Goal: Task Accomplishment & Management: Manage account settings

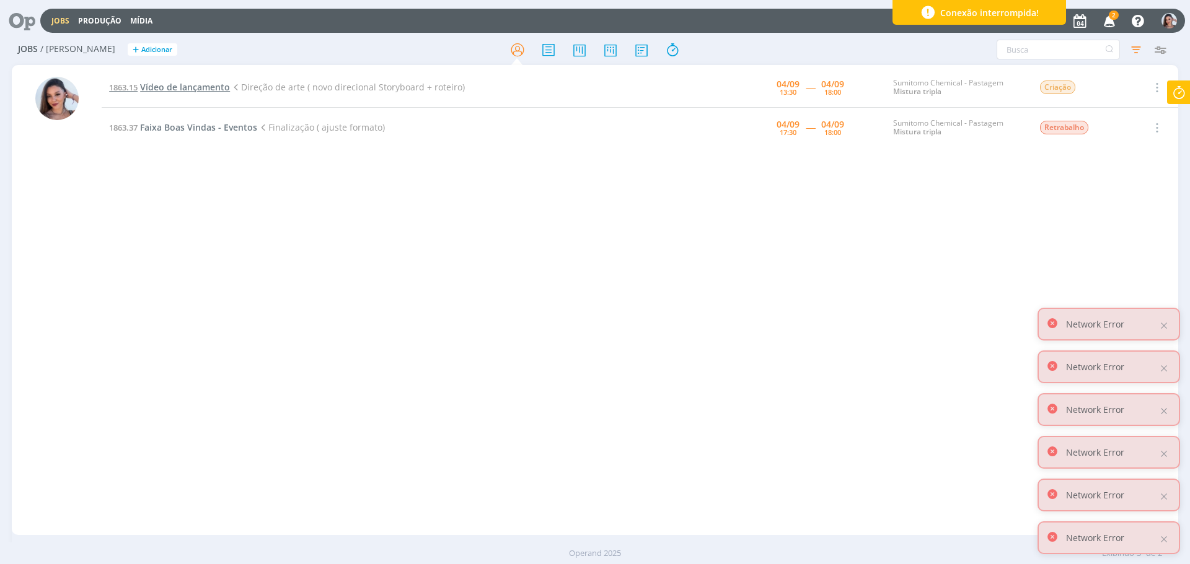
click at [198, 83] on span "Vídeo de lançamento" at bounding box center [185, 87] width 90 height 12
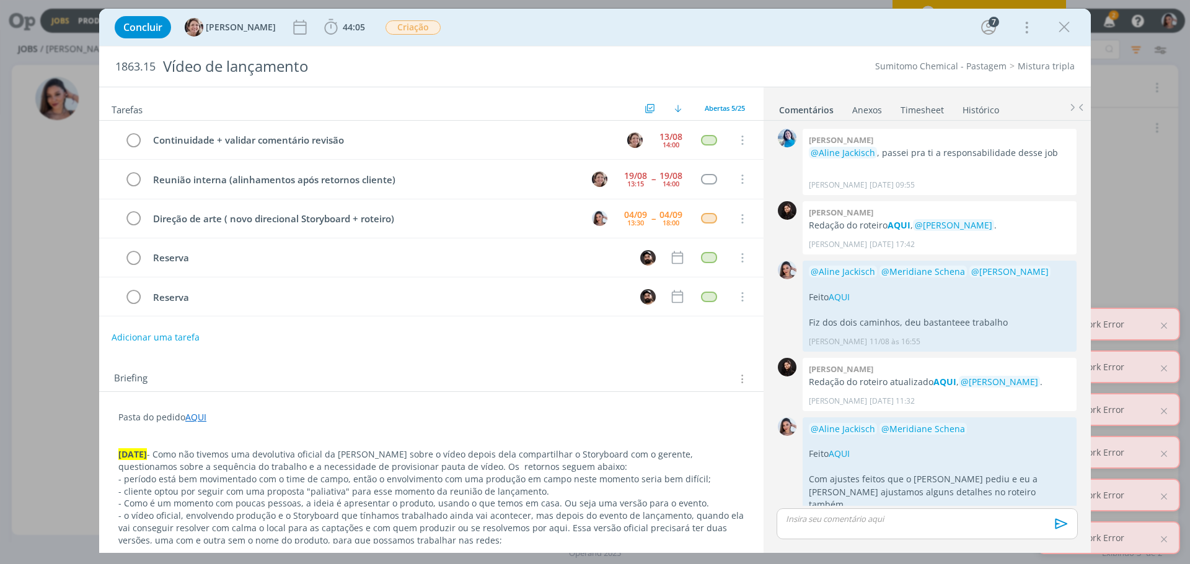
scroll to position [936, 0]
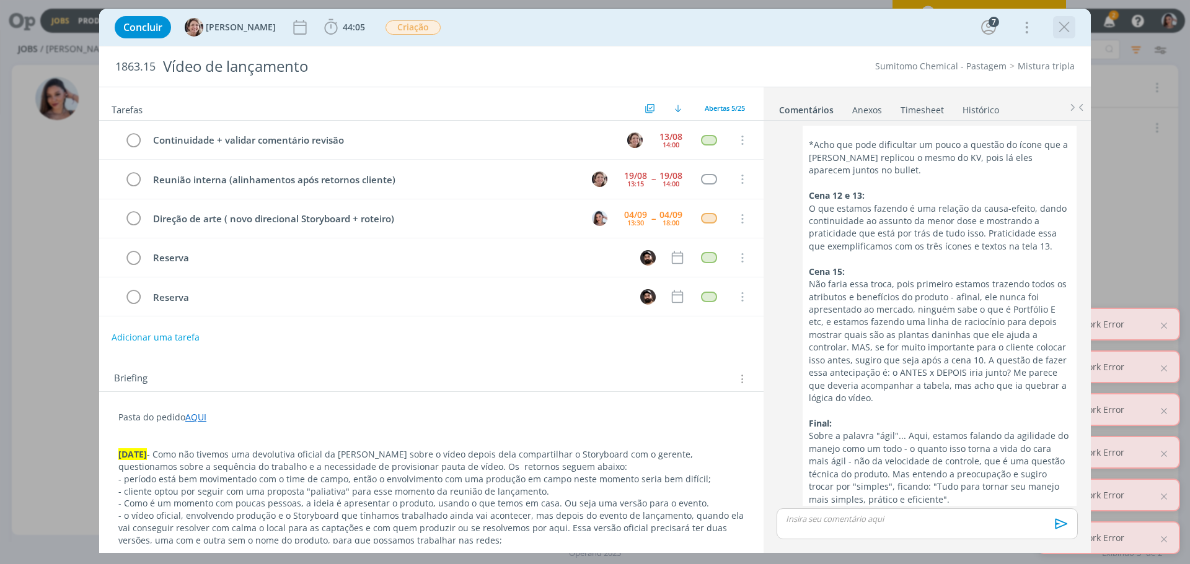
click at [1058, 32] on icon "dialog" at bounding box center [1063, 27] width 19 height 19
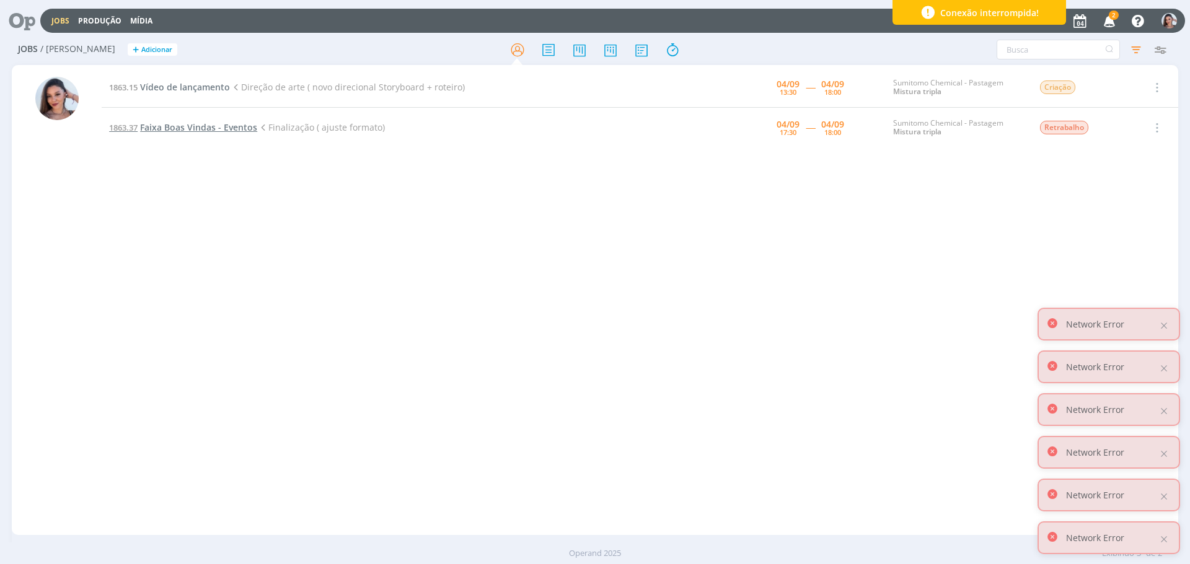
click at [202, 121] on span "Faixa Boas Vindas - Eventos" at bounding box center [198, 127] width 117 height 12
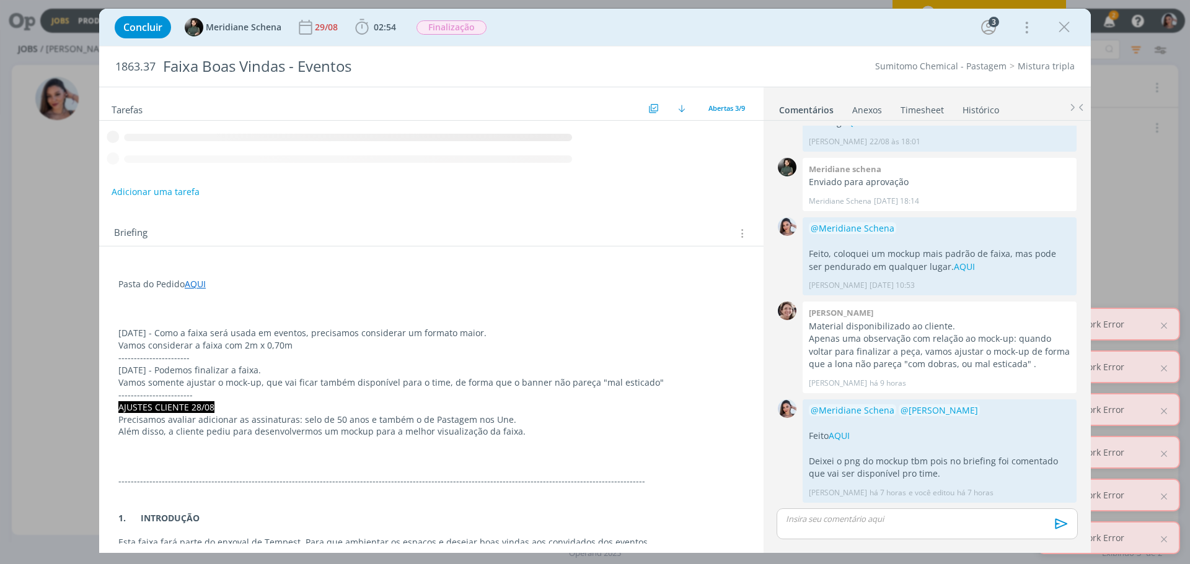
scroll to position [141, 0]
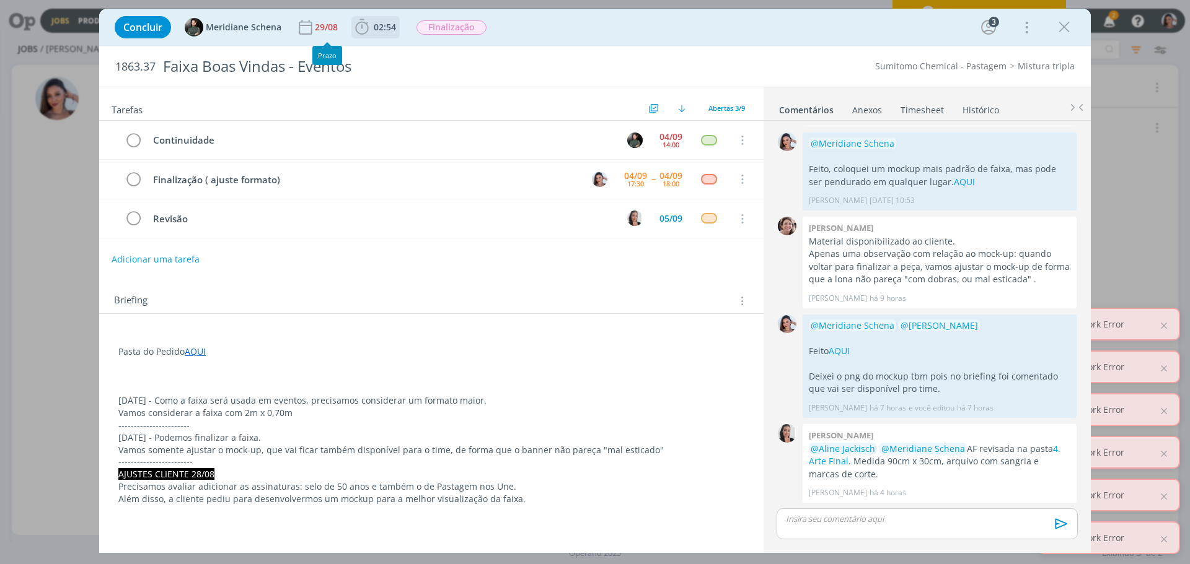
click at [374, 30] on span "02:54" at bounding box center [385, 27] width 22 height 12
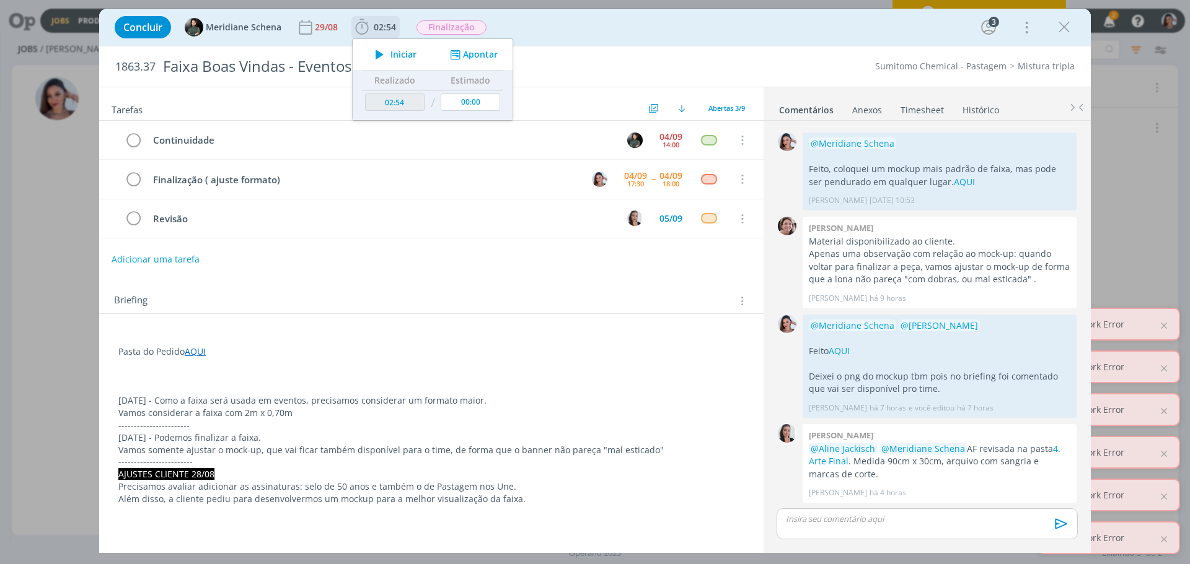
click at [387, 50] on icon "dialog" at bounding box center [380, 54] width 22 height 16
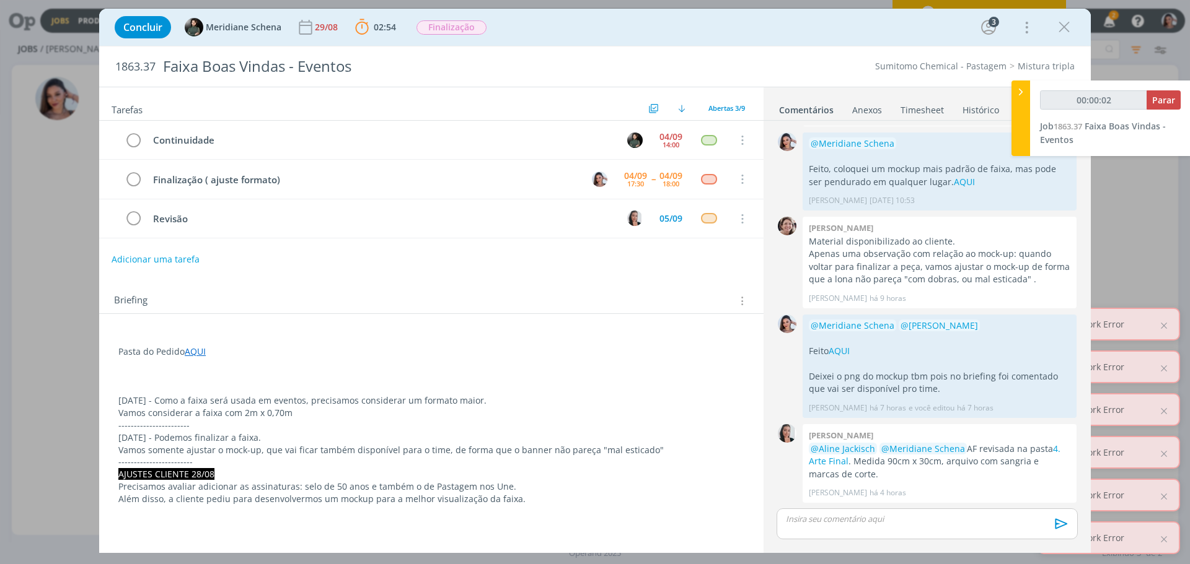
click at [446, 455] on p "Vamos somente ajustar o mock-up, que vai ficar também disponível para o time, d…" at bounding box center [431, 450] width 626 height 12
type input "00:21:28"
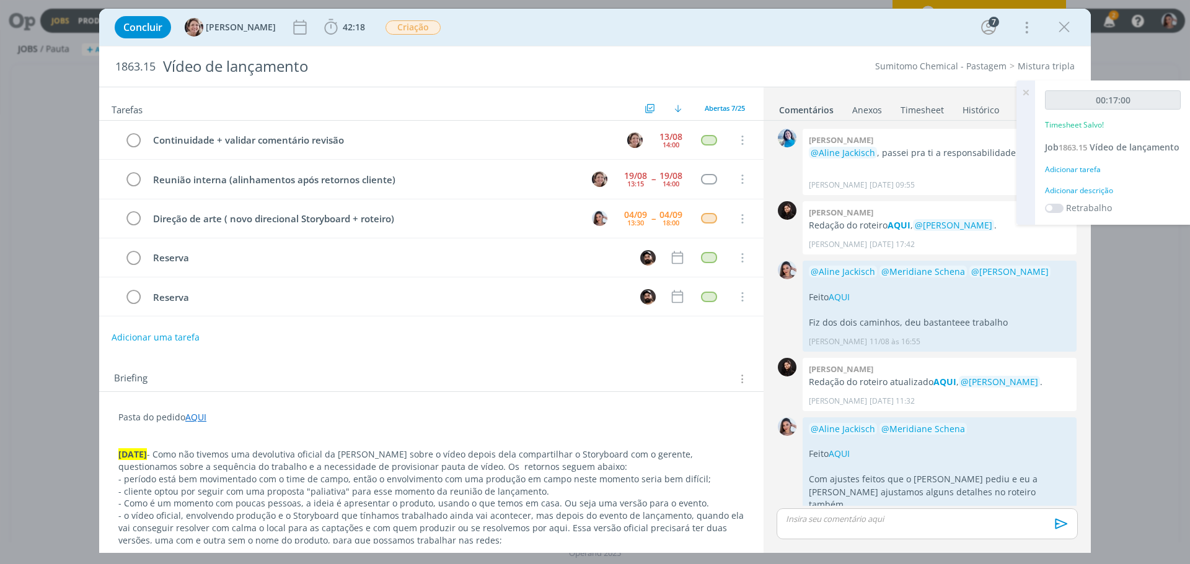
click at [331, 19] on span "42:18" at bounding box center [345, 27] width 46 height 19
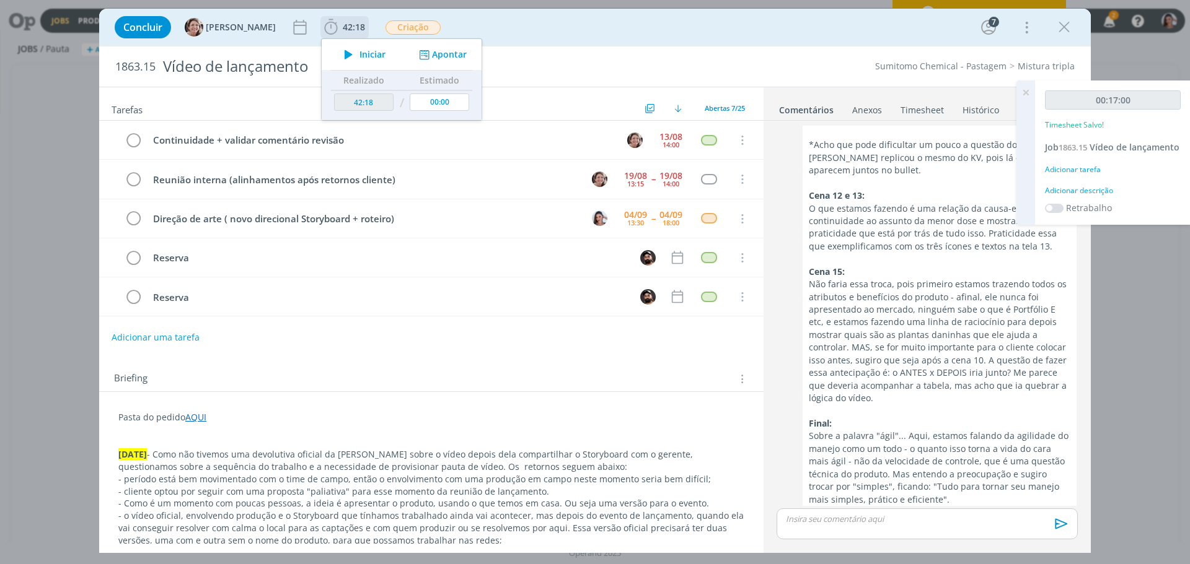
click at [359, 51] on span "Iniciar" at bounding box center [372, 54] width 26 height 9
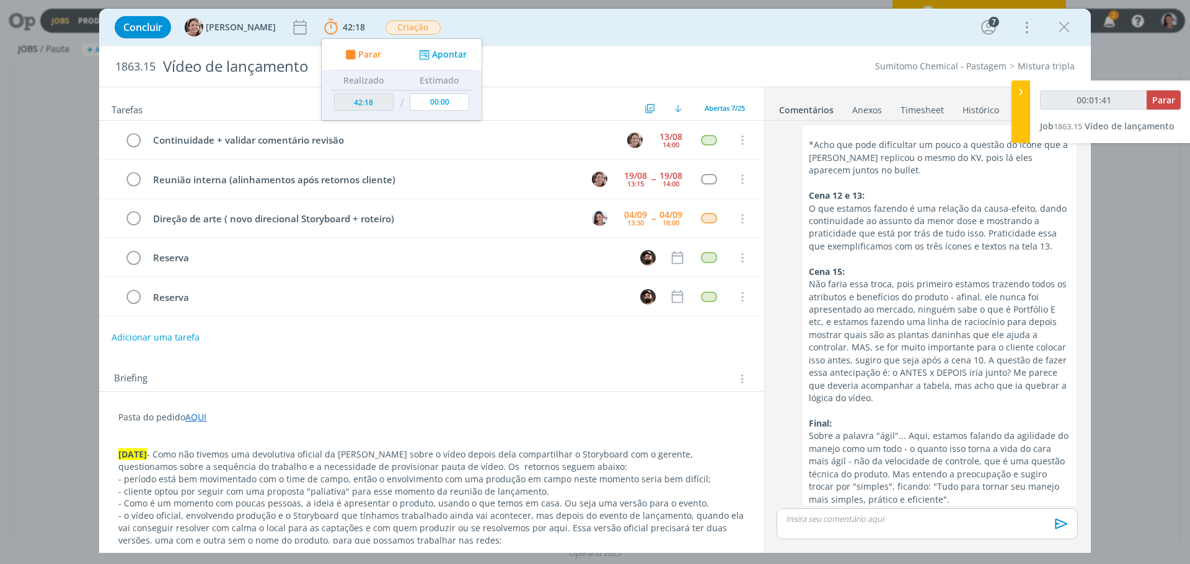
click at [829, 548] on div "dialog" at bounding box center [926, 545] width 301 height 11
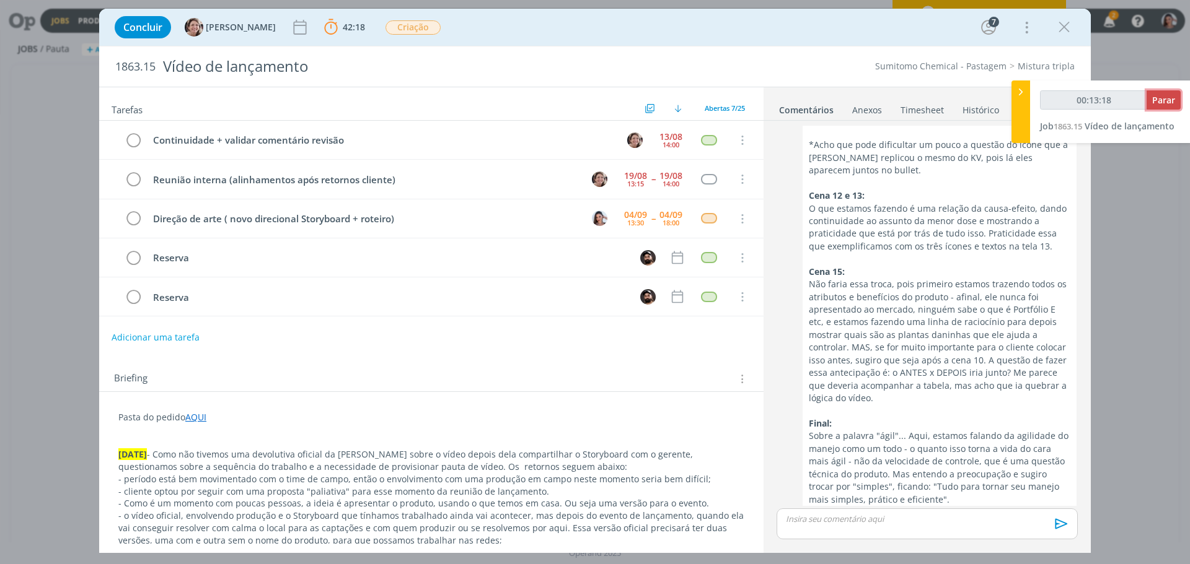
click at [1173, 91] on button "Parar" at bounding box center [1163, 99] width 34 height 19
click at [636, 473] on p "- período está bem movimentado com o time de campo, então o envolvimento com um…" at bounding box center [431, 479] width 626 height 12
type input "00:29:40"
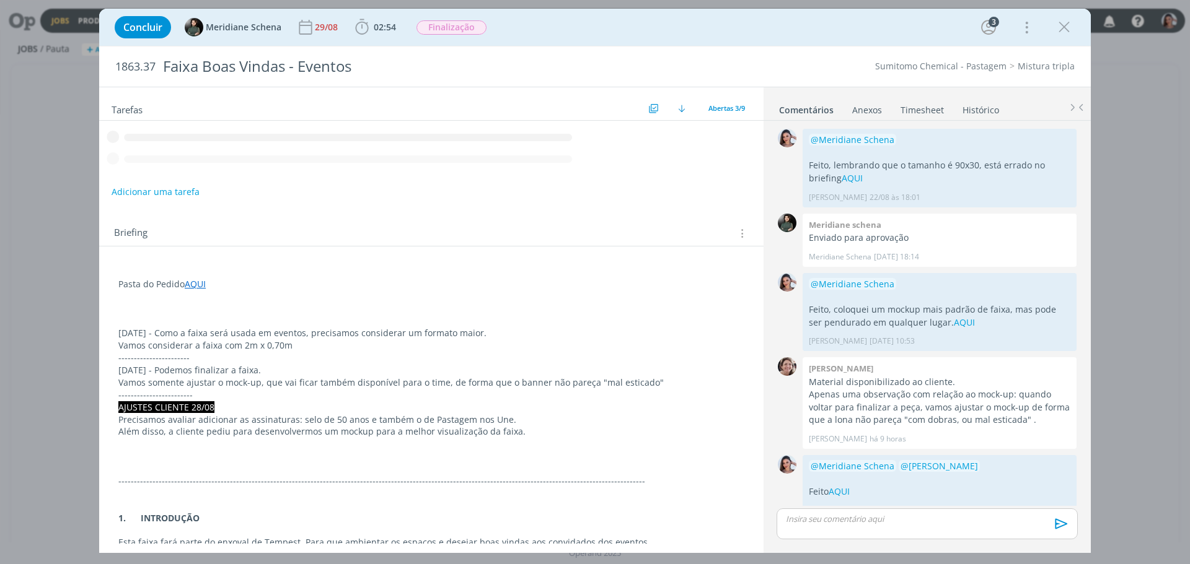
scroll to position [141, 0]
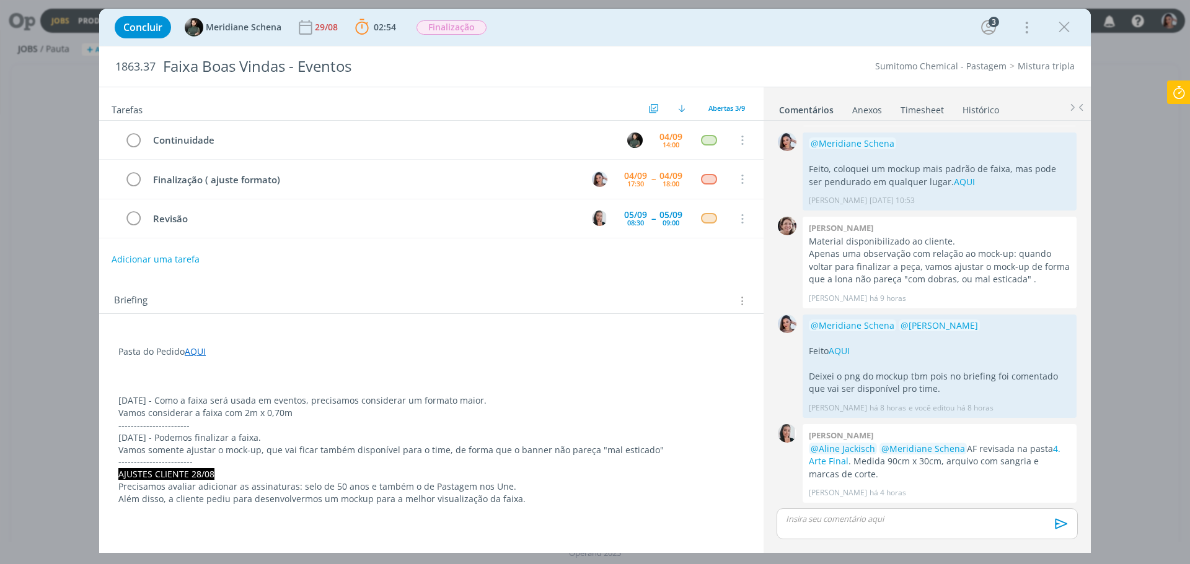
click at [593, 431] on p "-----------------------" at bounding box center [431, 425] width 626 height 12
click at [196, 349] on link "AQUI" at bounding box center [195, 352] width 21 height 12
click at [225, 373] on link "https://sobeae.sharepoint.com/:f:/s/SOBEAE/EpVFqGOCnFNDovj8wmANw90B9t9YfBmP09dq…" at bounding box center [199, 376] width 94 height 16
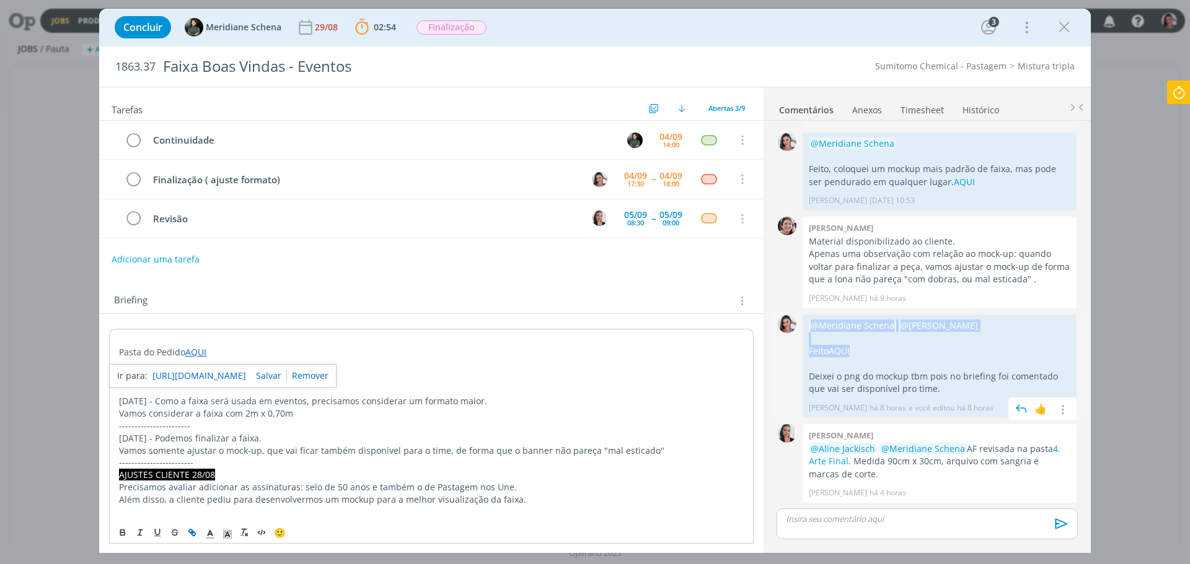
drag, startPoint x: 869, startPoint y: 350, endPoint x: 806, endPoint y: 324, distance: 67.8
click at [806, 324] on div "@Meridiane Schena @Caroline Pieczarka Feito AQUI Deixei o png do mockup tbm poi…" at bounding box center [939, 366] width 274 height 103
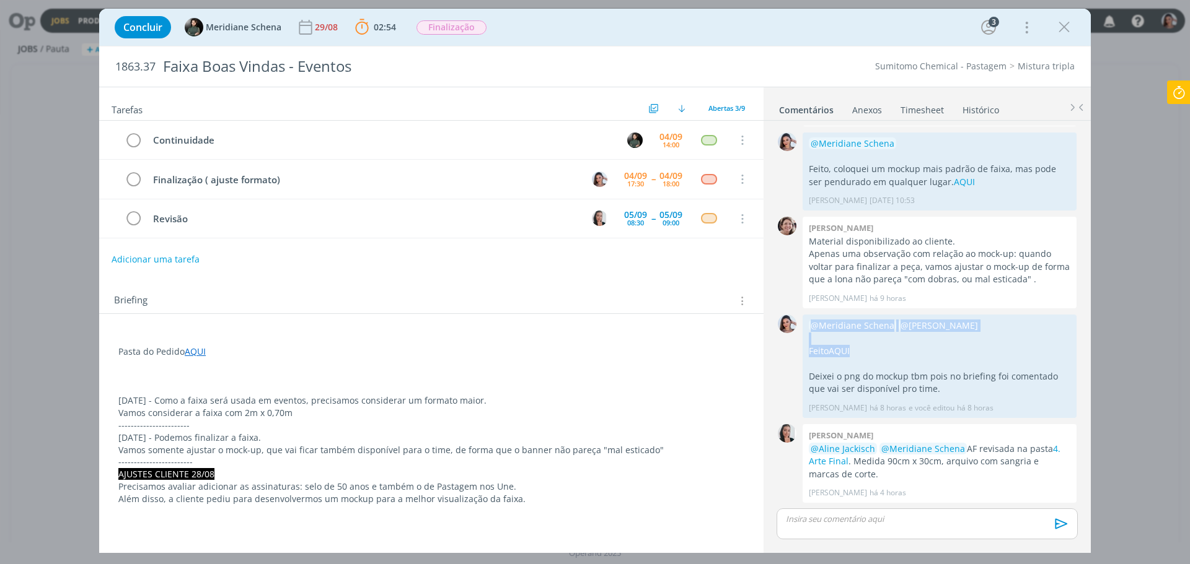
copy div "@Meridiane Schena @Caroline Pieczarka Feito AQUI"
click at [874, 511] on div "dialog" at bounding box center [926, 524] width 301 height 31
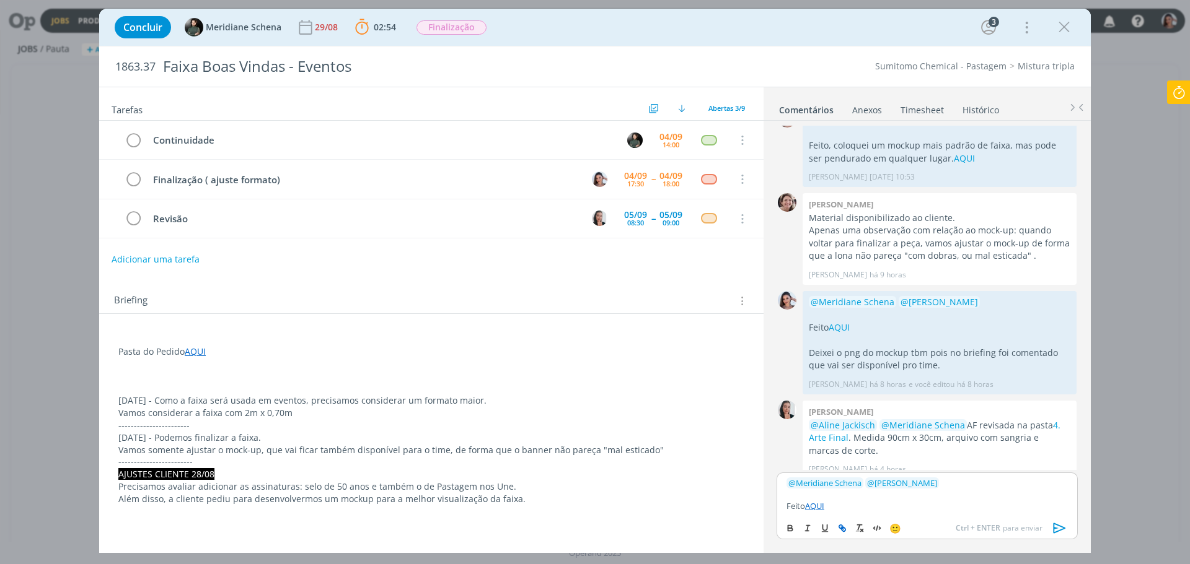
scroll to position [177, 0]
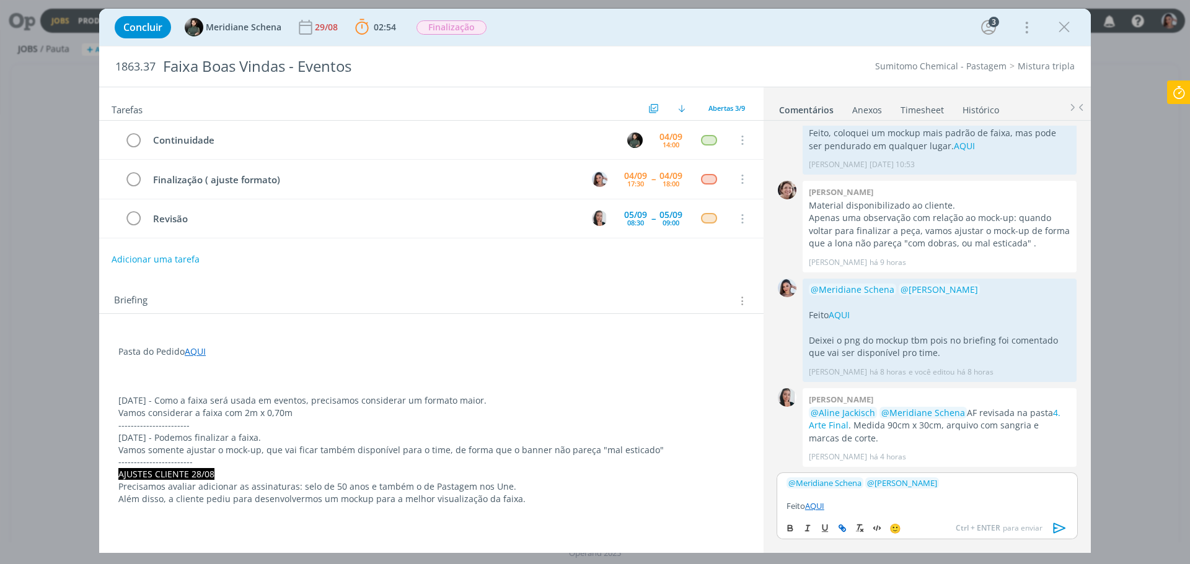
click at [837, 502] on p "Feito AQUI" at bounding box center [926, 506] width 281 height 11
click at [1052, 531] on icon "dialog" at bounding box center [1059, 528] width 19 height 19
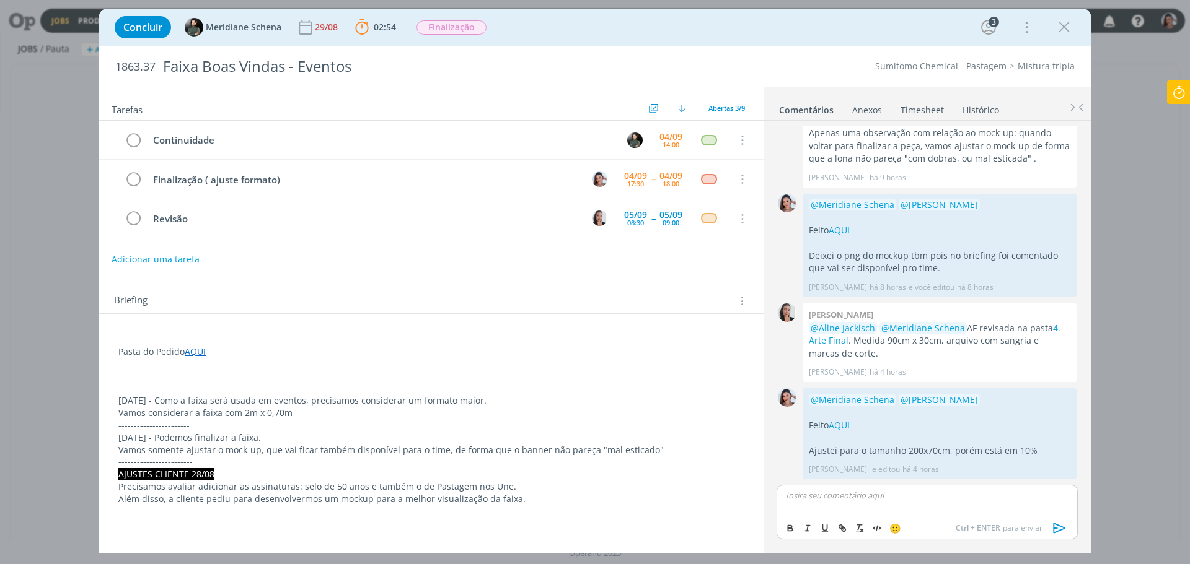
click at [1183, 89] on icon at bounding box center [1178, 93] width 22 height 24
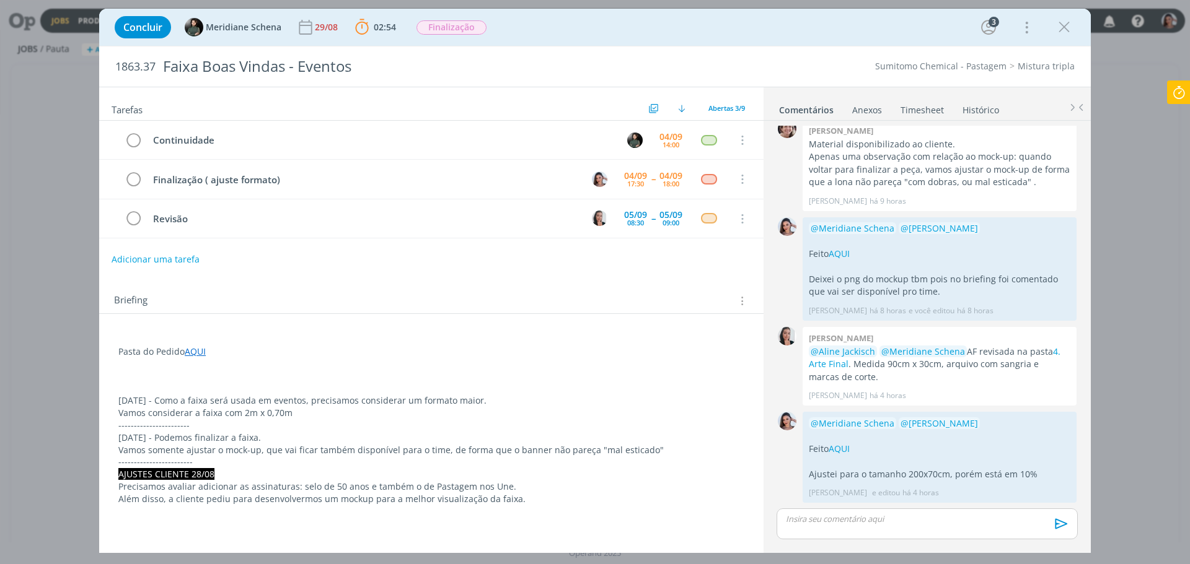
scroll to position [238, 0]
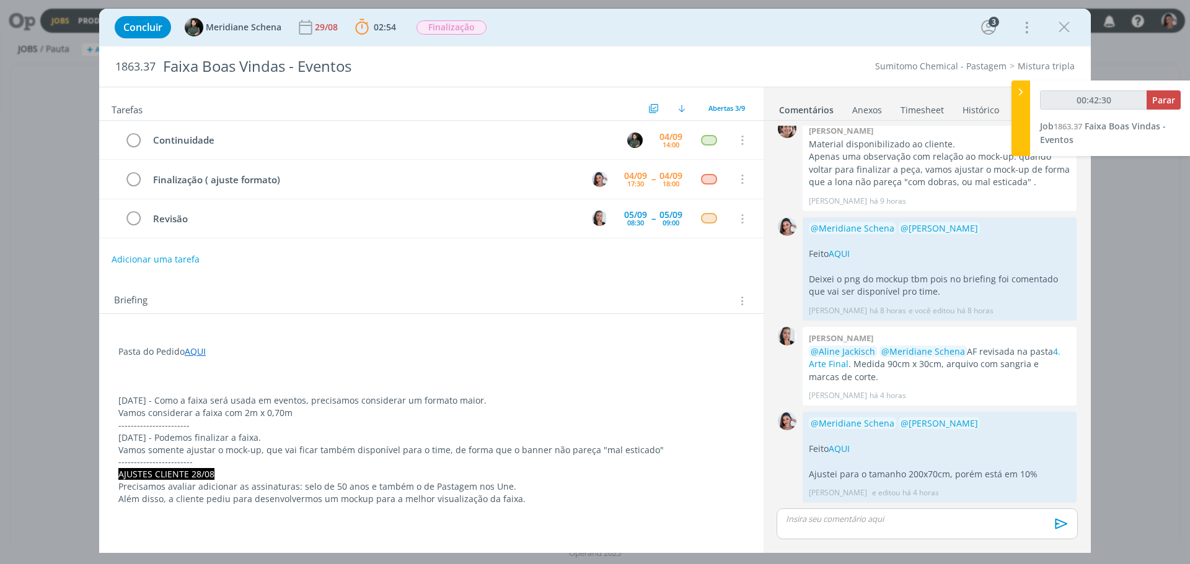
click at [1181, 90] on div "00:42:30 Parar Job 1863.37 Faixa Boas Vindas - Eventos" at bounding box center [1110, 119] width 160 height 76
click at [1173, 97] on span "Parar" at bounding box center [1163, 100] width 23 height 12
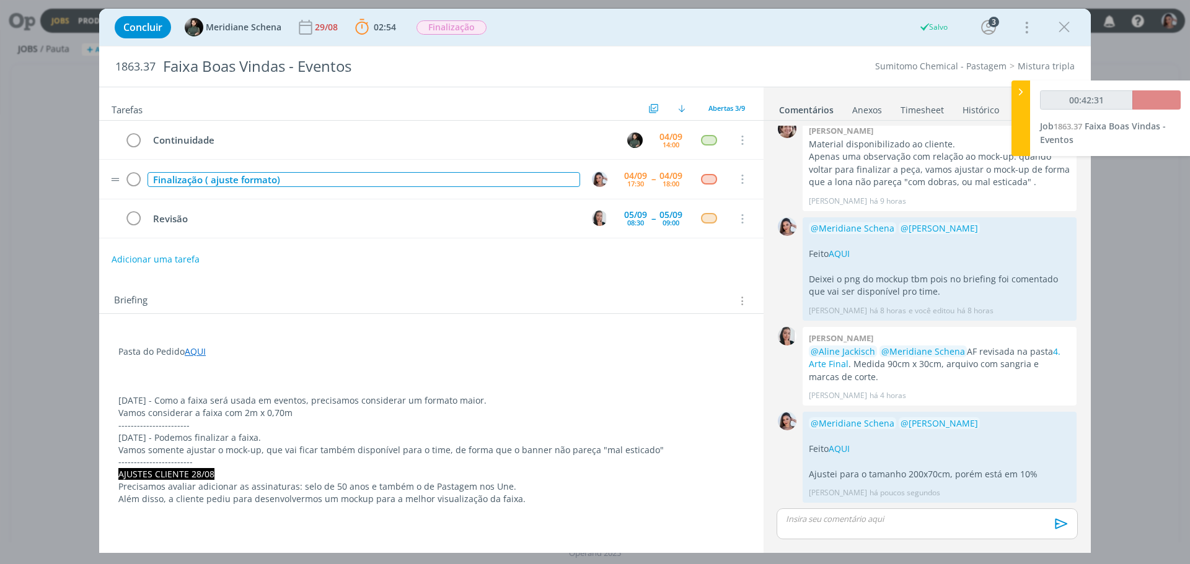
click at [239, 174] on div "Finalização ( ajuste formato)" at bounding box center [363, 179] width 432 height 15
copy div "Finalização ( ajuste formato)"
click at [136, 180] on icon "dialog" at bounding box center [133, 179] width 17 height 19
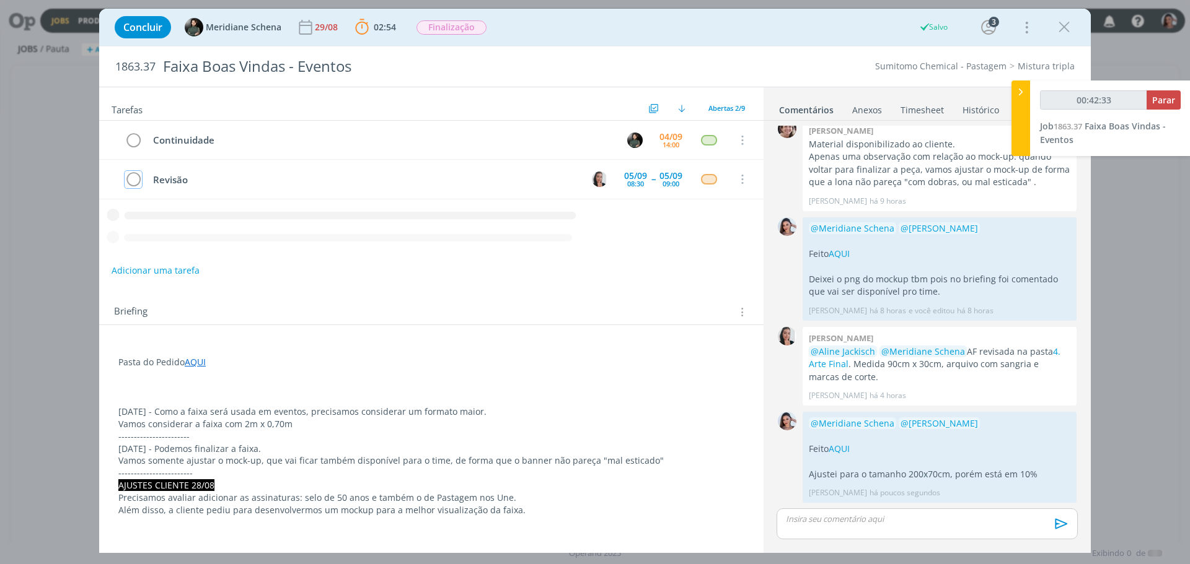
type input "00:42:34"
click at [1017, 94] on icon at bounding box center [1020, 91] width 12 height 13
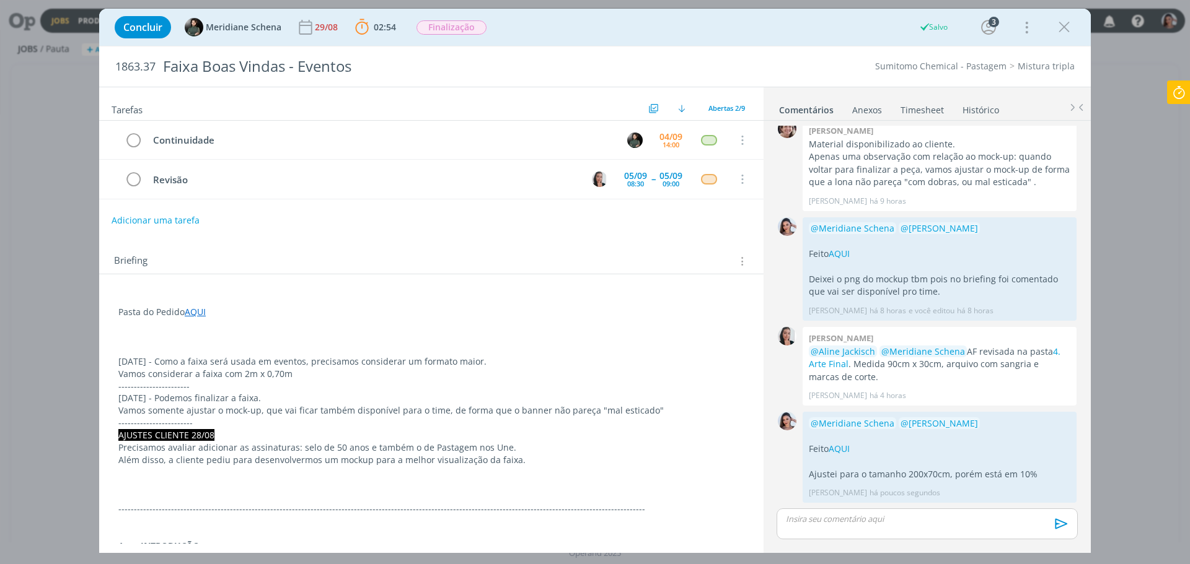
click at [900, 110] on link "Timesheet" at bounding box center [922, 108] width 45 height 18
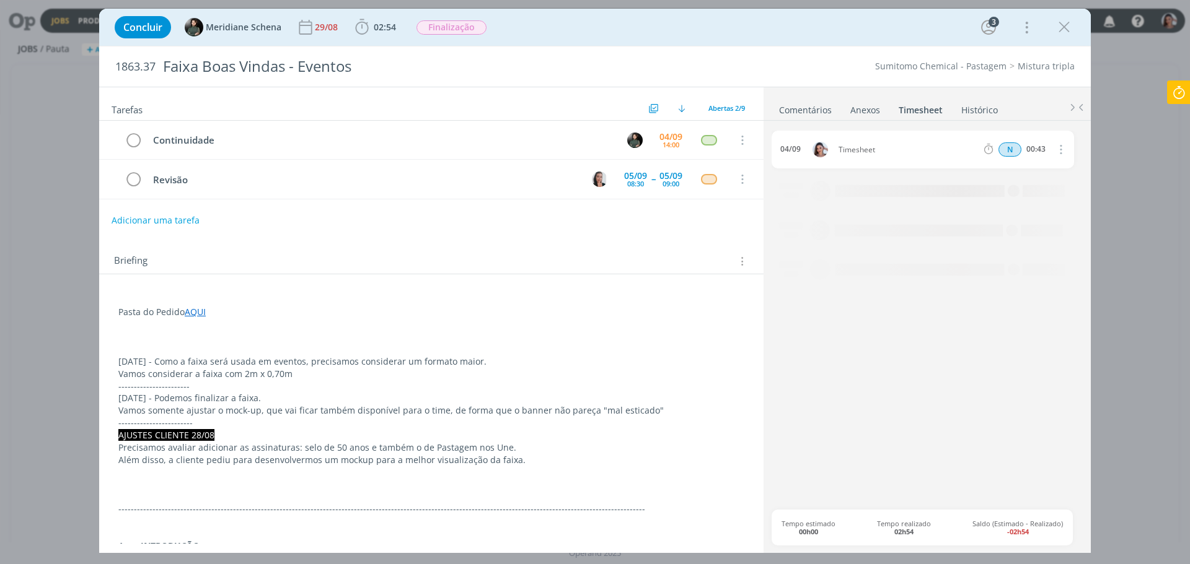
click at [1056, 145] on icon "dialog" at bounding box center [1060, 149] width 14 height 15
click at [1024, 159] on div "N 00:43 Excluir Editar" at bounding box center [1023, 150] width 91 height 19
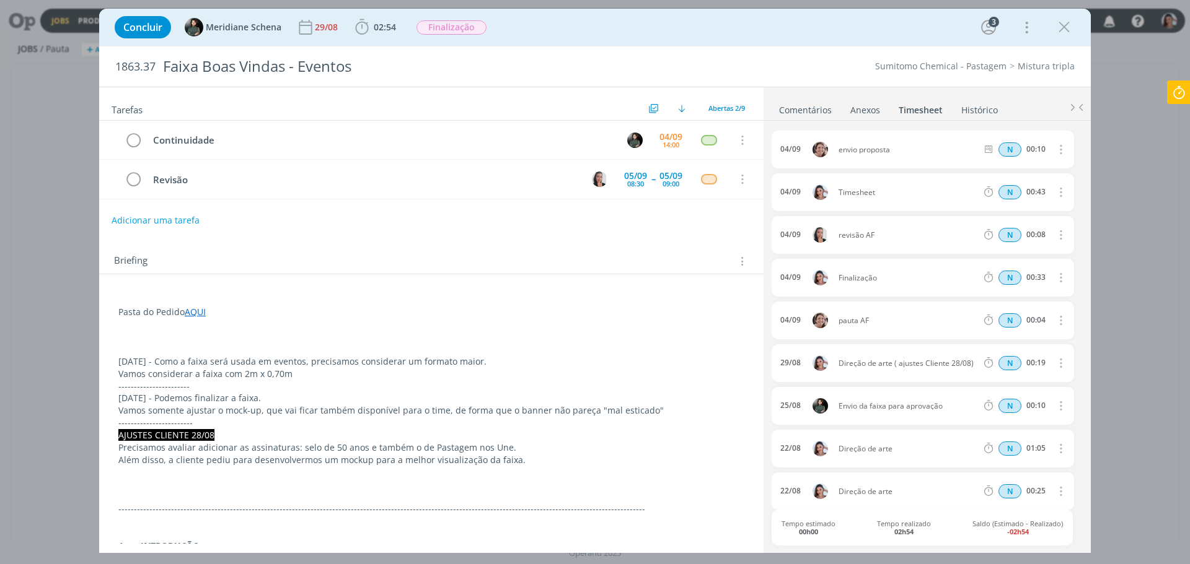
click at [1056, 188] on icon "dialog" at bounding box center [1060, 192] width 14 height 15
click at [1025, 229] on link "Editar" at bounding box center [1025, 234] width 98 height 20
drag, startPoint x: 841, startPoint y: 198, endPoint x: 735, endPoint y: 227, distance: 109.9
click at [780, 198] on div "04/09 17:47 Timesheet Selecione a tarefa N 00:43" at bounding box center [922, 192] width 302 height 38
click at [550, 340] on p "dialog" at bounding box center [431, 337] width 626 height 12
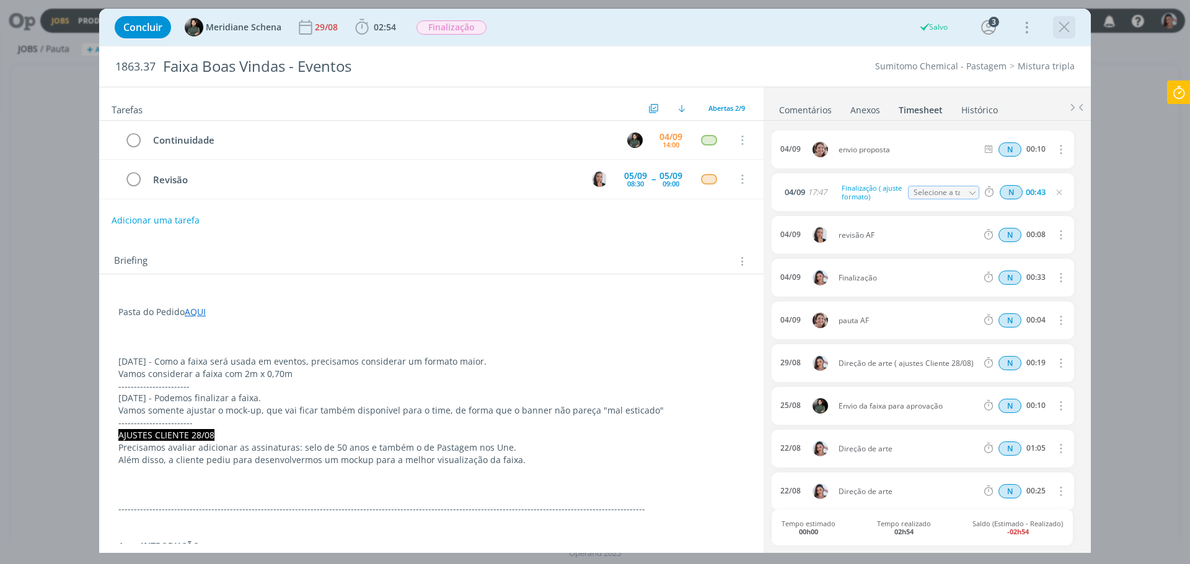
click at [1054, 30] on div "dialog" at bounding box center [1064, 27] width 22 height 22
click at [1058, 28] on icon "dialog" at bounding box center [1063, 27] width 19 height 19
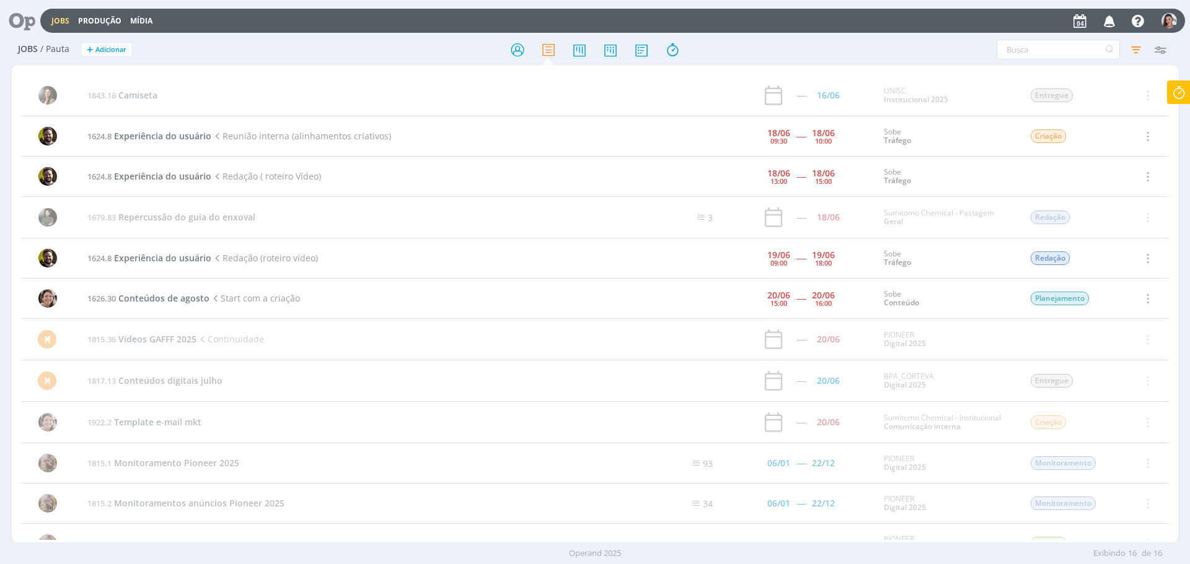
click at [28, 19] on icon at bounding box center [17, 21] width 25 height 24
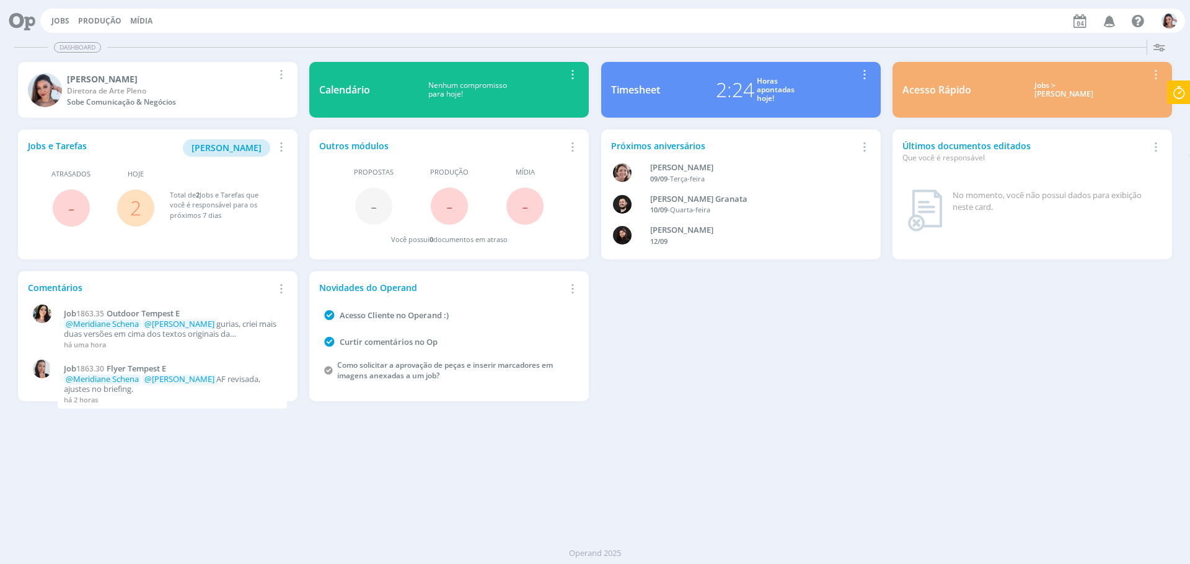
click at [133, 209] on link "2" at bounding box center [135, 208] width 11 height 27
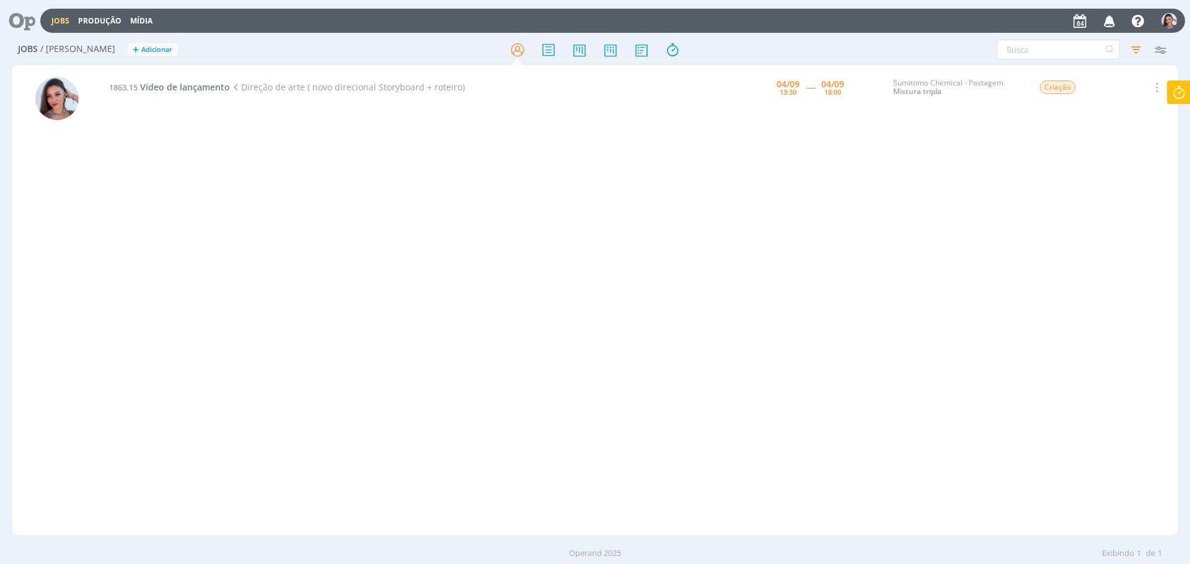
click at [1182, 97] on icon at bounding box center [1178, 93] width 22 height 24
click at [1167, 97] on span "Parar" at bounding box center [1163, 100] width 23 height 12
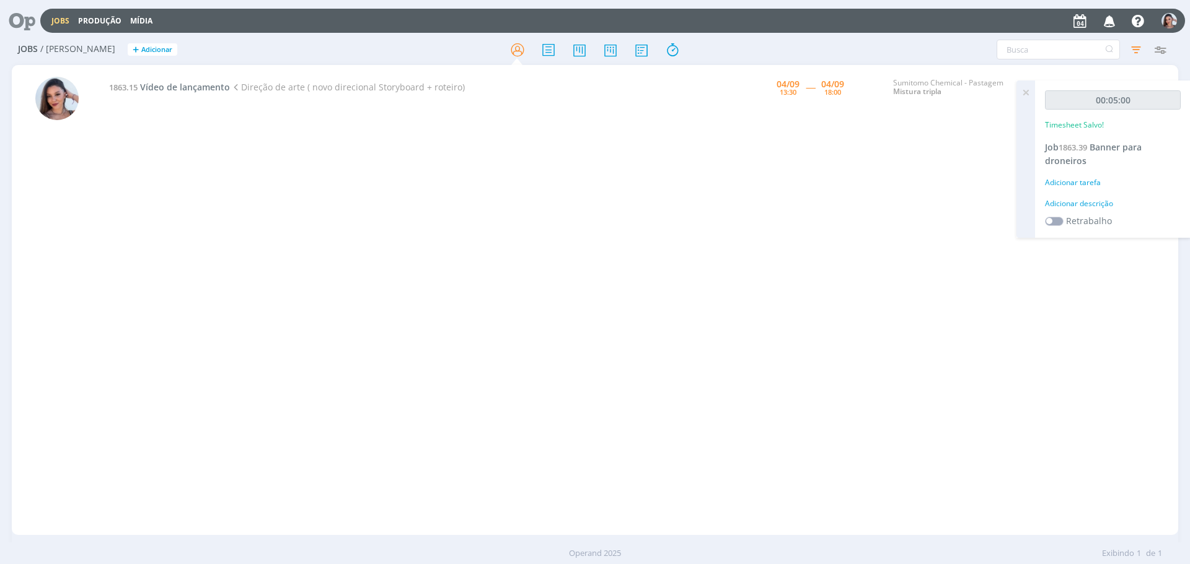
click at [1017, 94] on icon at bounding box center [1025, 93] width 22 height 24
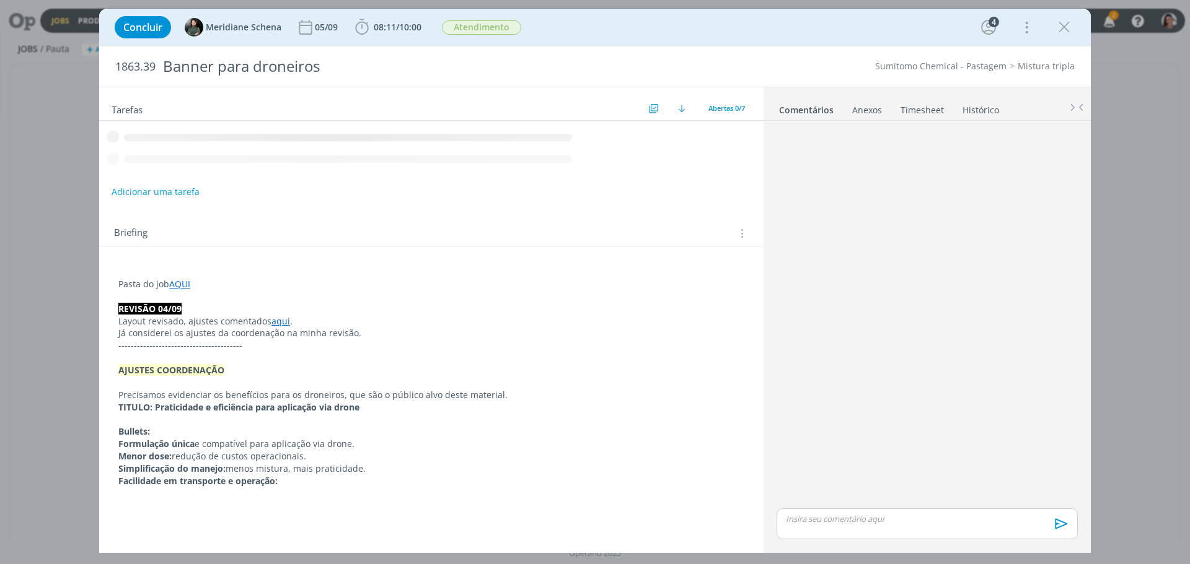
click at [418, 377] on p "dialog" at bounding box center [431, 383] width 626 height 12
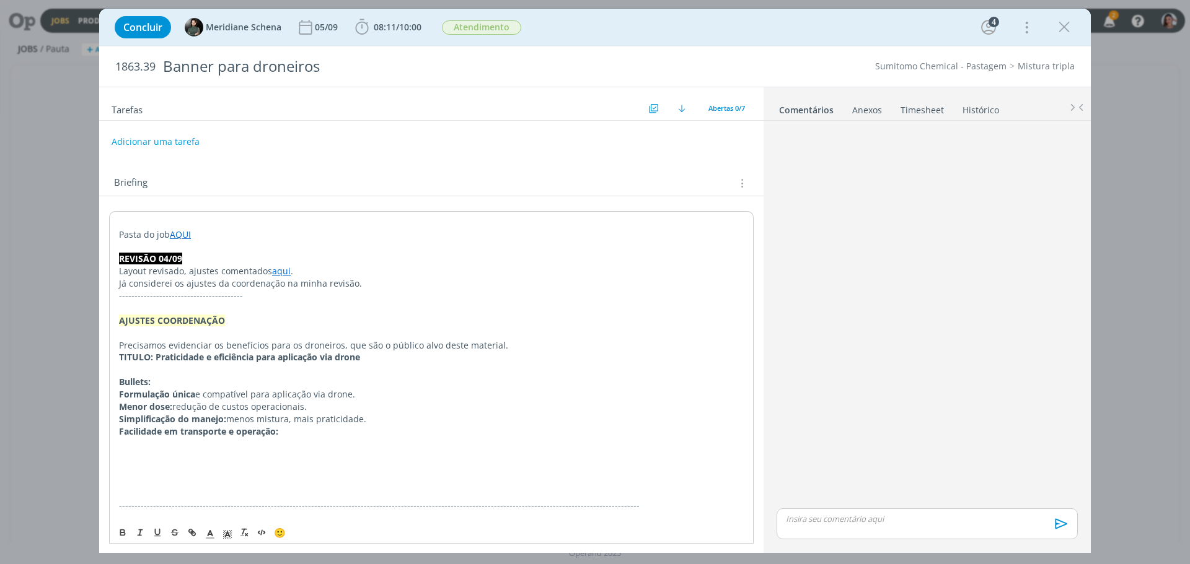
scroll to position [65, 0]
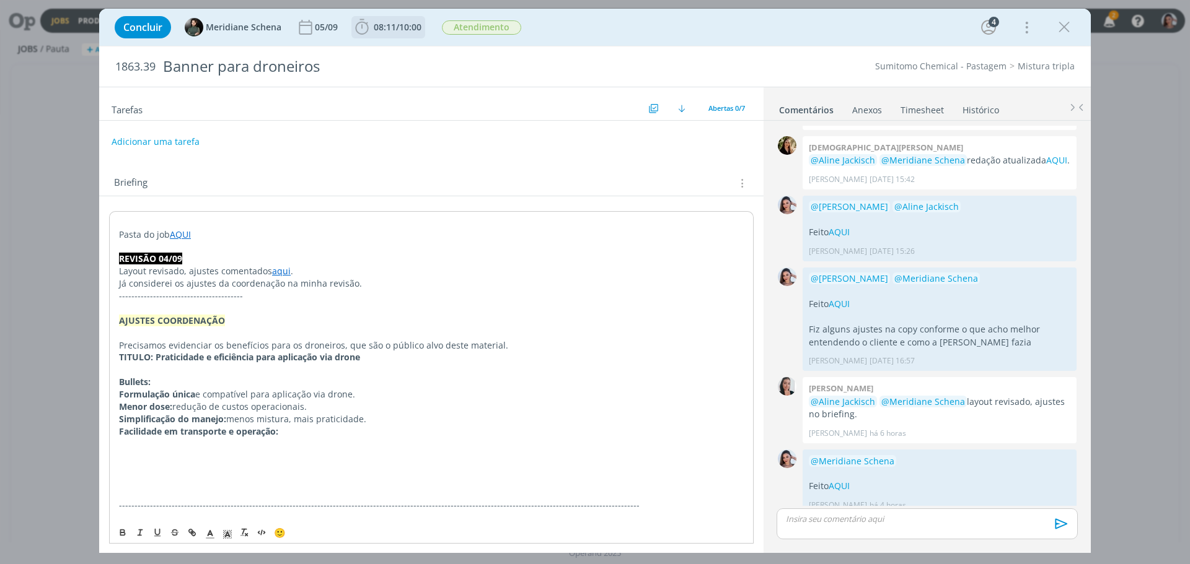
click at [398, 33] on span "08:11 / 10:00" at bounding box center [388, 27] width 71 height 19
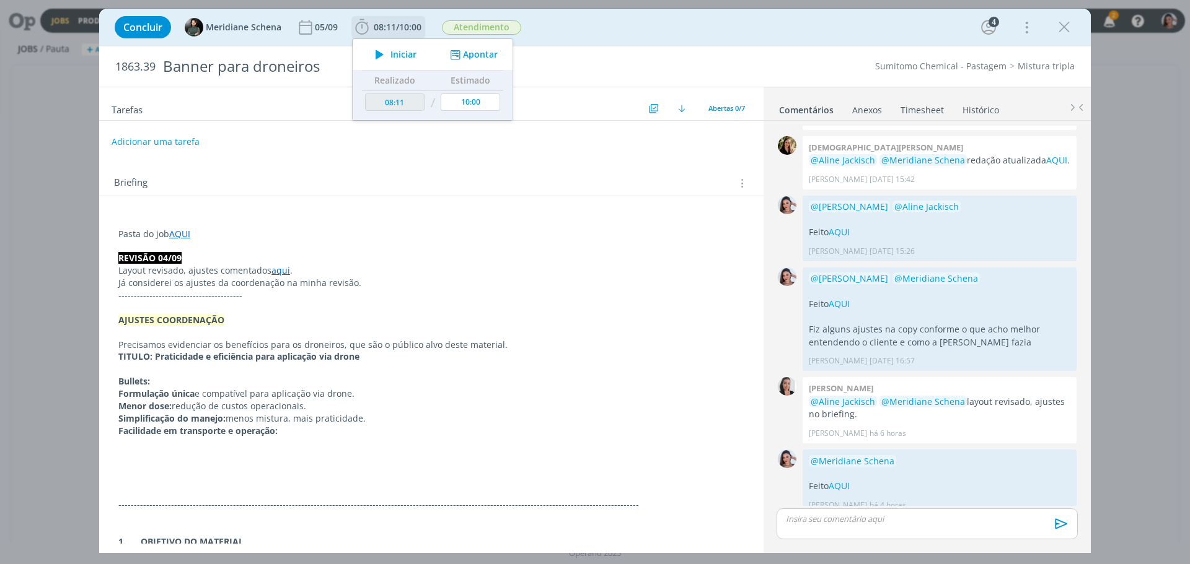
click at [406, 50] on span "Iniciar" at bounding box center [403, 54] width 26 height 9
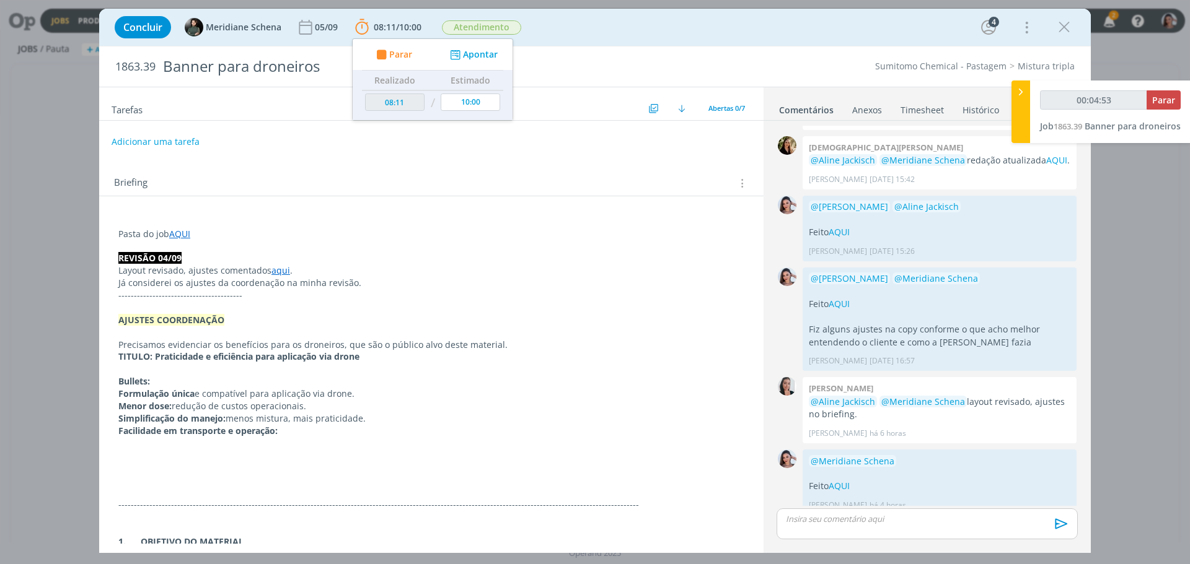
type input "00:04:54"
